Goal: Use online tool/utility: Utilize a website feature to perform a specific function

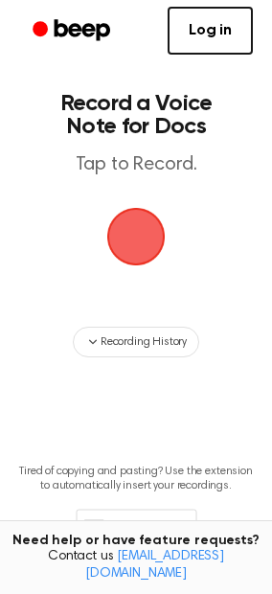
click at [138, 233] on span "button" at bounding box center [136, 236] width 71 height 71
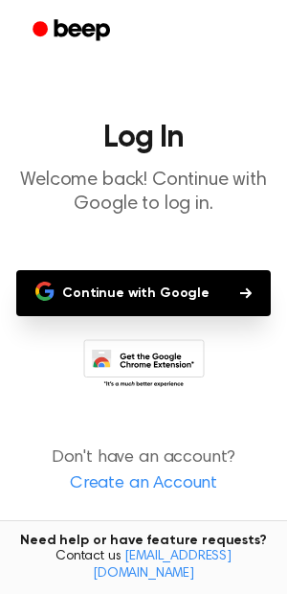
click at [187, 291] on button "Continue with Google" at bounding box center [143, 293] width 255 height 46
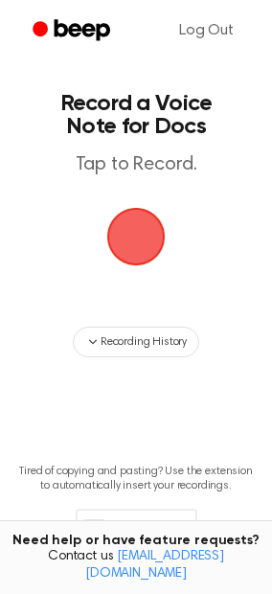
click at [142, 224] on span "button" at bounding box center [136, 236] width 84 height 84
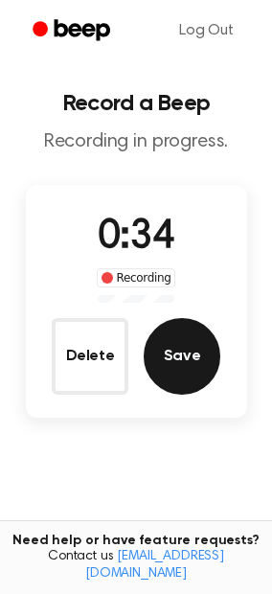
click at [182, 347] on button "Save" at bounding box center [182, 356] width 77 height 77
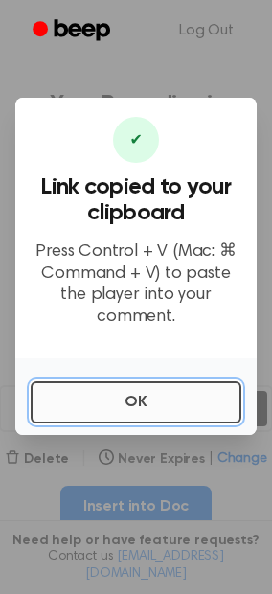
click at [177, 405] on button "OK" at bounding box center [136, 402] width 211 height 42
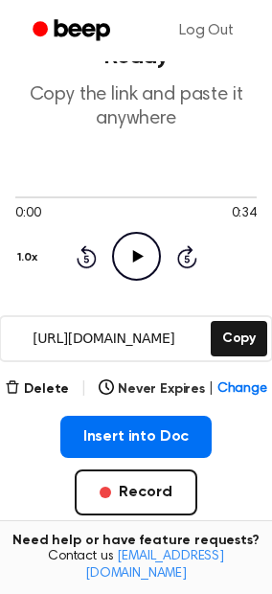
scroll to position [106, 0]
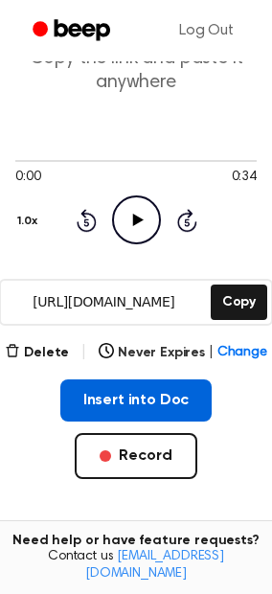
click at [169, 379] on button "Insert into Doc" at bounding box center [136, 400] width 152 height 42
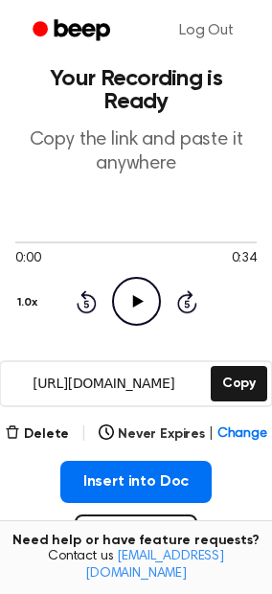
scroll to position [0, 0]
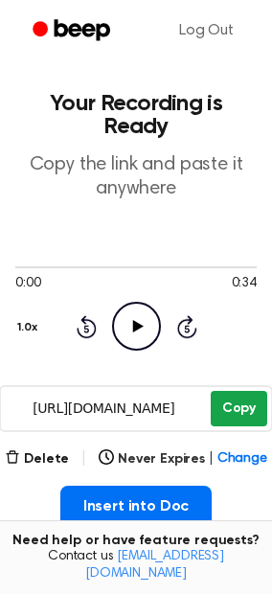
click at [246, 391] on button "Copy" at bounding box center [239, 408] width 56 height 35
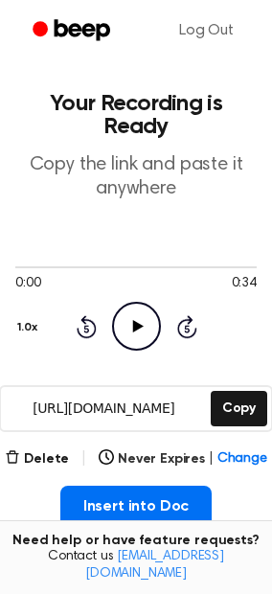
click at [135, 302] on icon "Play Audio" at bounding box center [136, 326] width 49 height 49
